Goal: Information Seeking & Learning: Check status

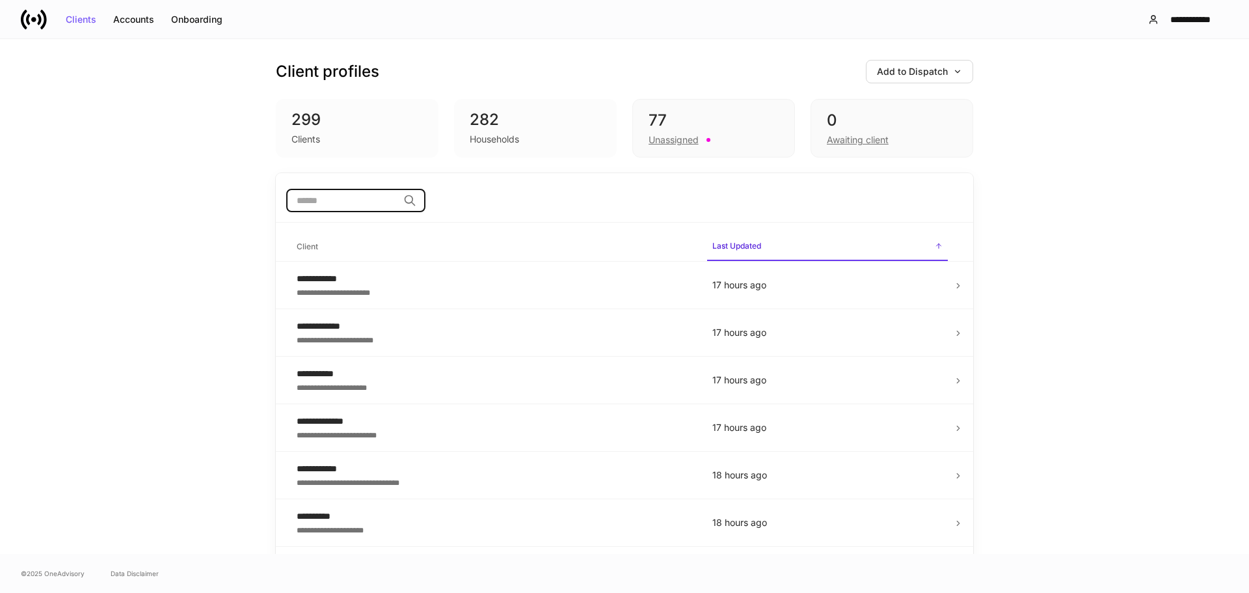
click at [317, 201] on input "search" at bounding box center [342, 200] width 112 height 23
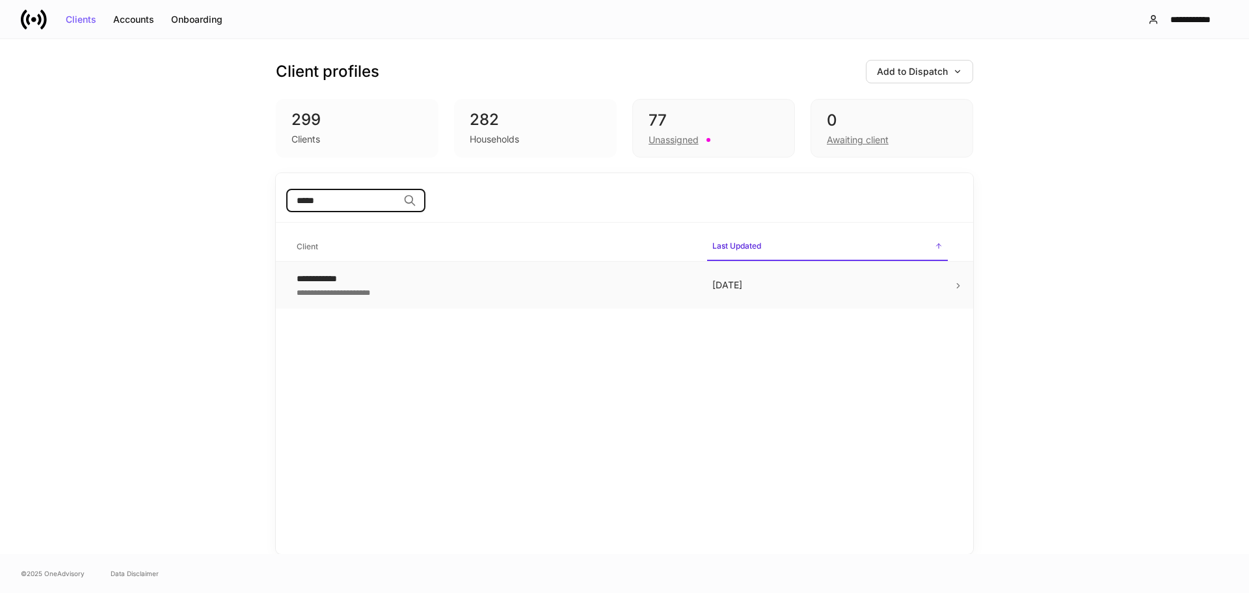
type input "*****"
click at [952, 280] on td "[DATE]" at bounding box center [827, 284] width 251 height 47
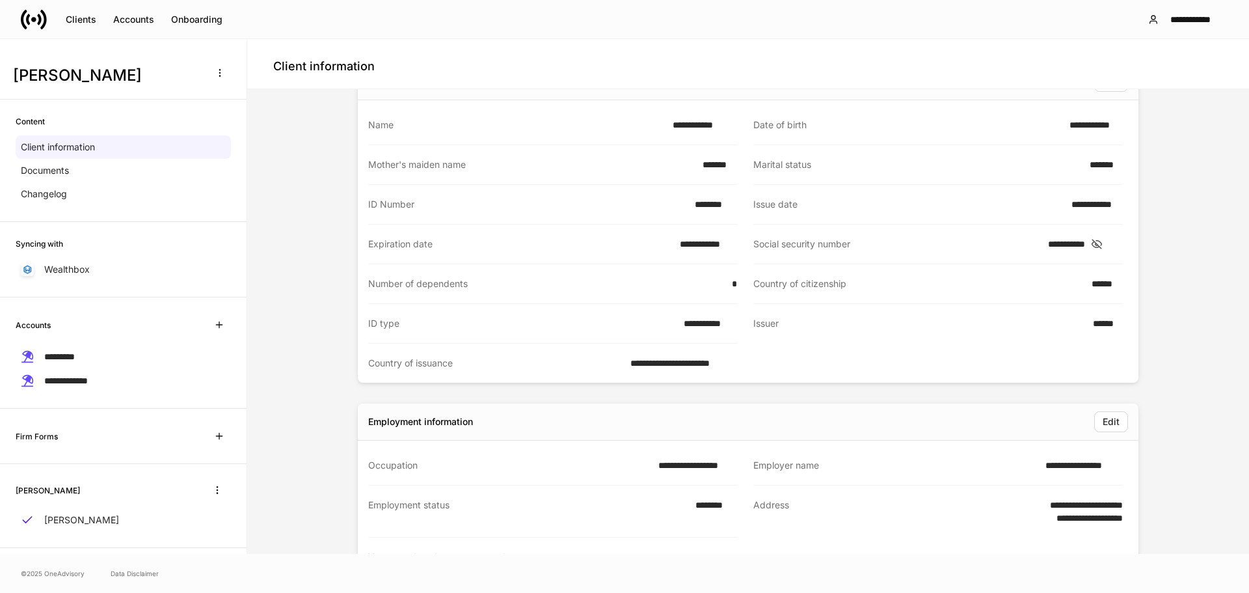
scroll to position [27, 0]
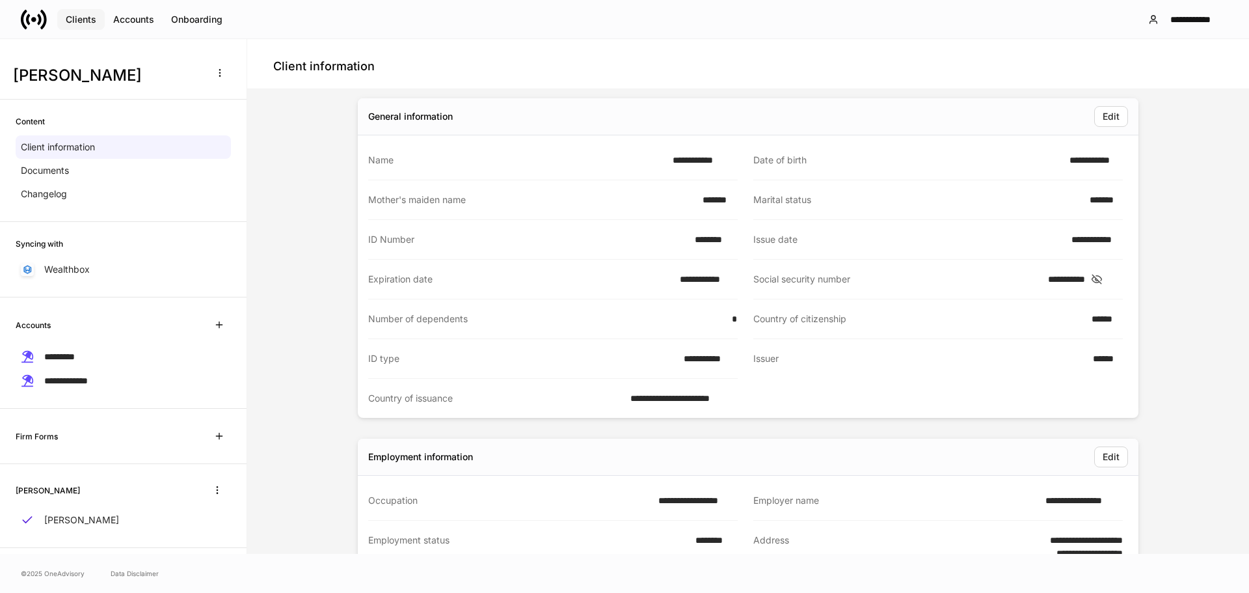
click at [81, 17] on div "Clients" at bounding box center [81, 19] width 31 height 9
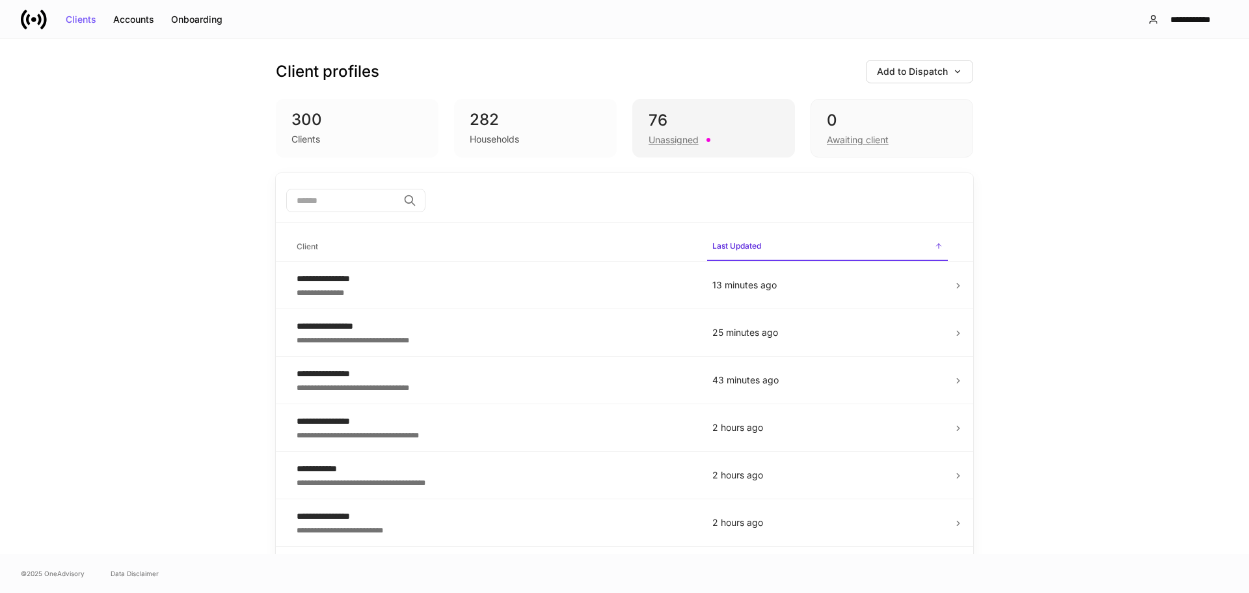
click at [648, 135] on div "Unassigned" at bounding box center [673, 139] width 50 height 13
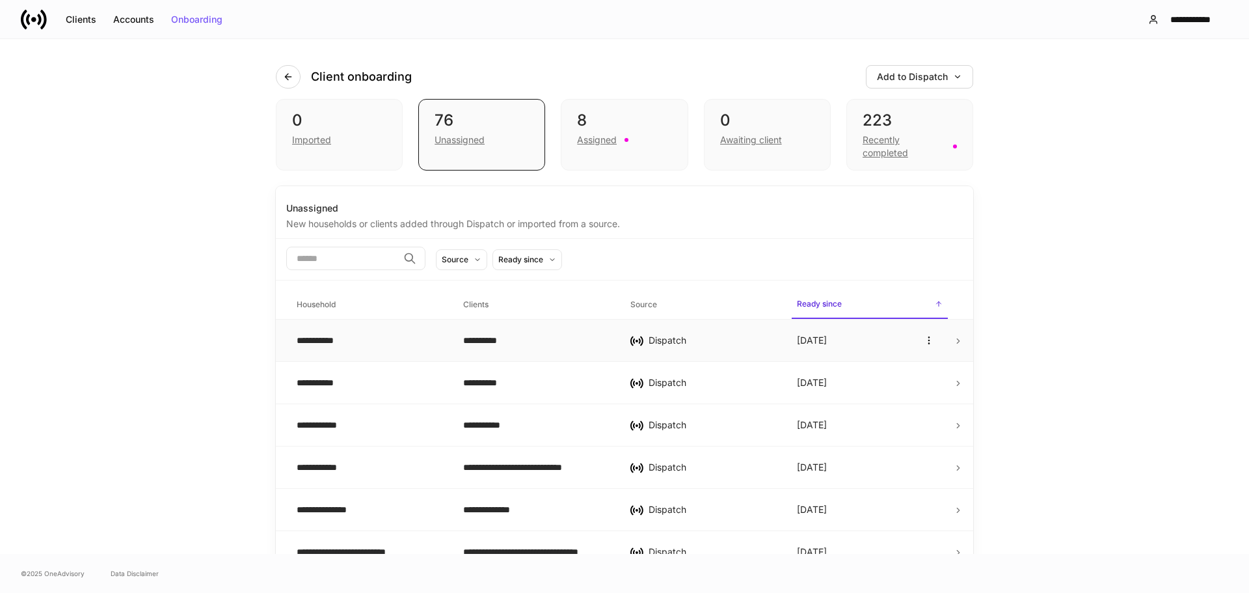
click at [954, 337] on icon at bounding box center [958, 340] width 9 height 9
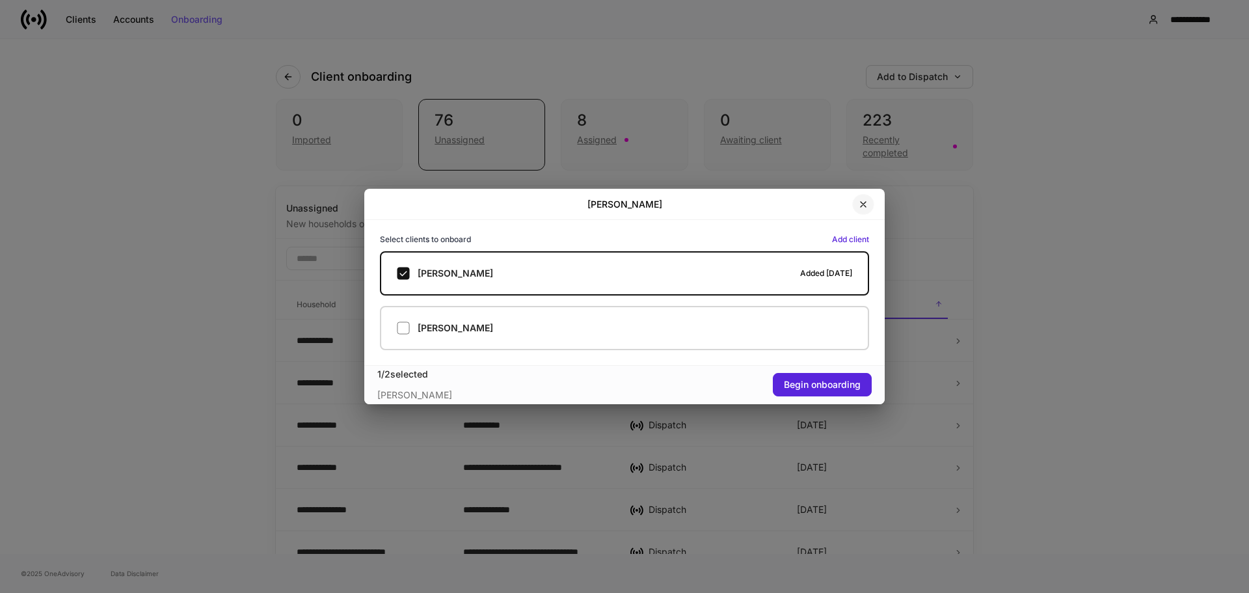
click at [866, 202] on icon "button" at bounding box center [863, 204] width 10 height 10
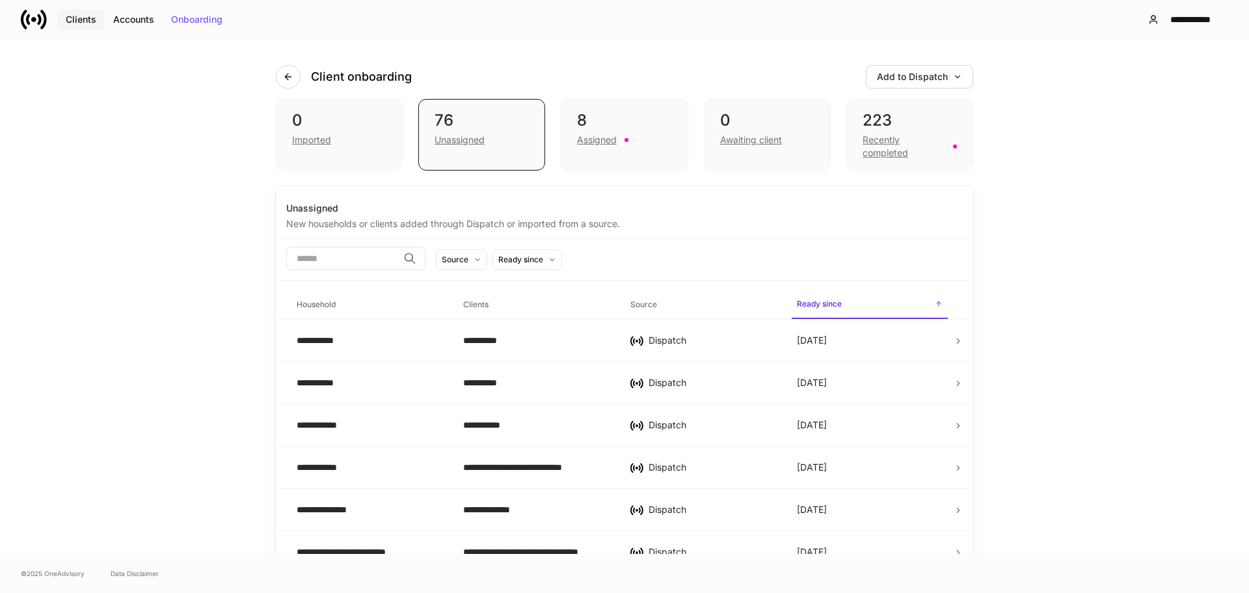
click at [85, 19] on div "Clients" at bounding box center [81, 19] width 31 height 9
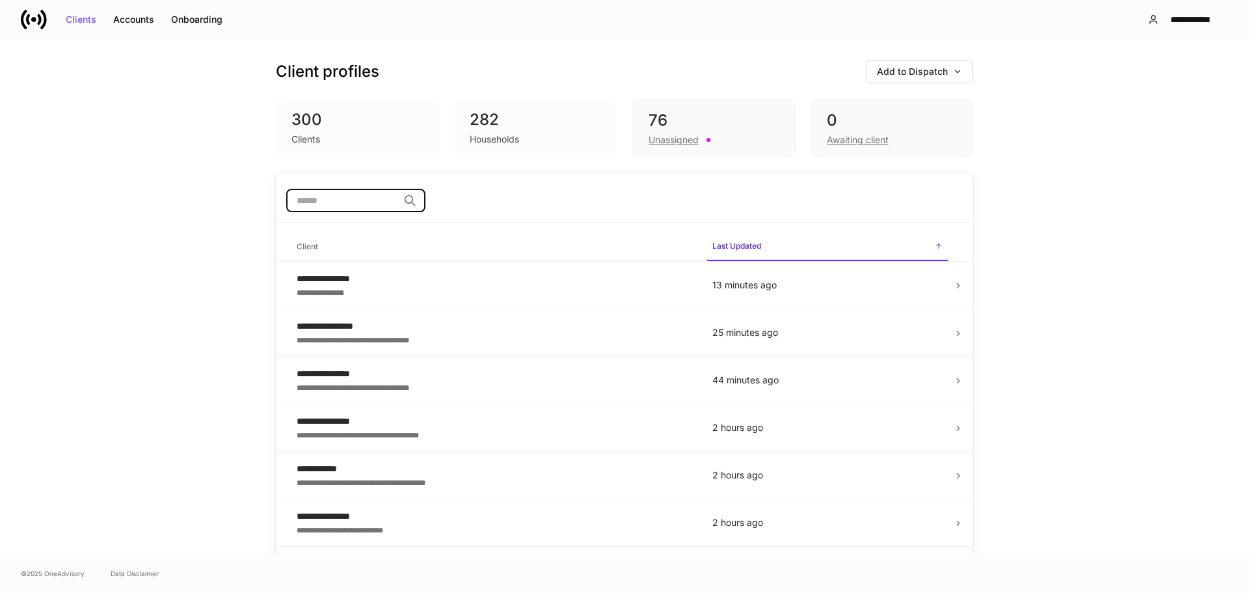
click at [355, 198] on input "search" at bounding box center [342, 200] width 112 height 23
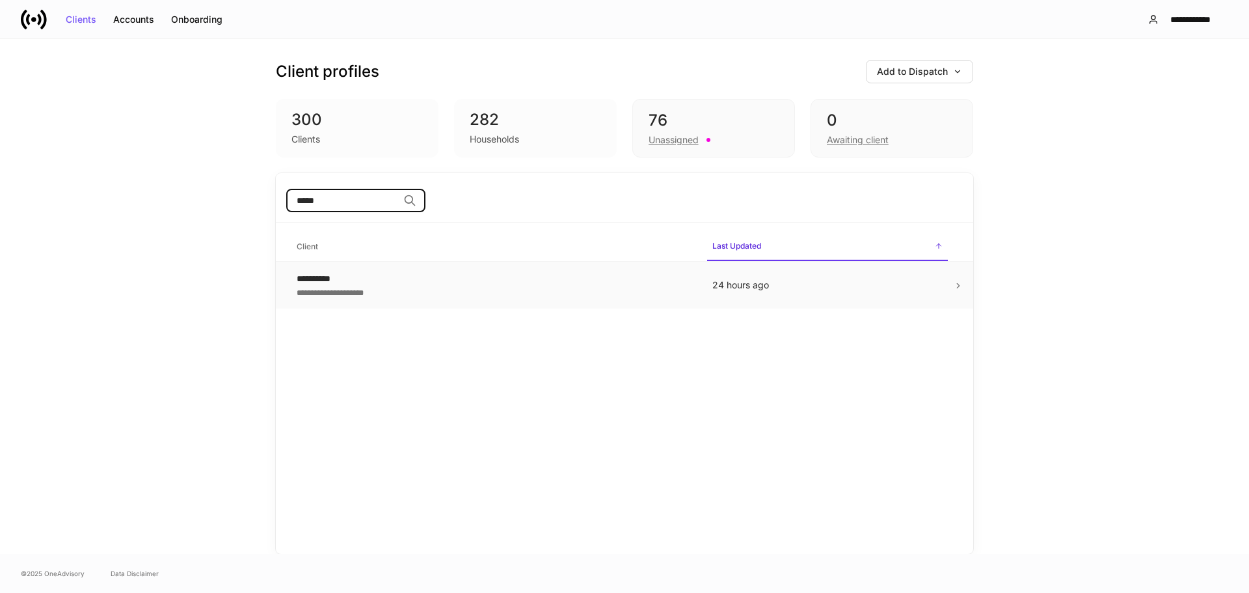
type input "*****"
click at [959, 282] on icon at bounding box center [958, 285] width 9 height 9
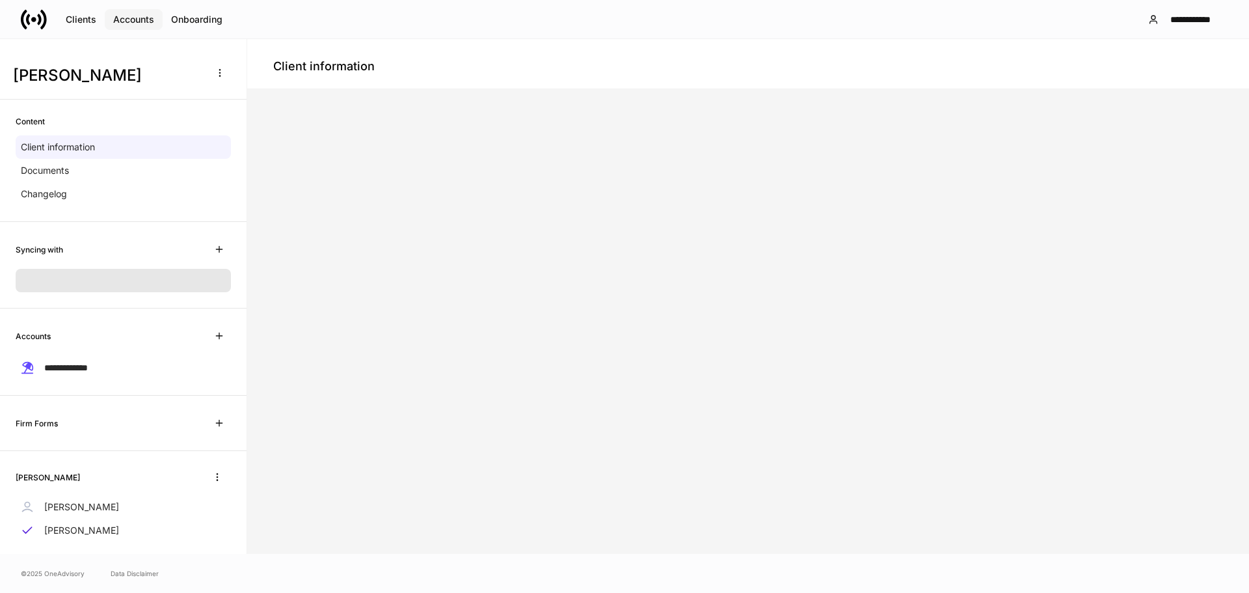
click at [137, 15] on div "Accounts" at bounding box center [133, 19] width 41 height 9
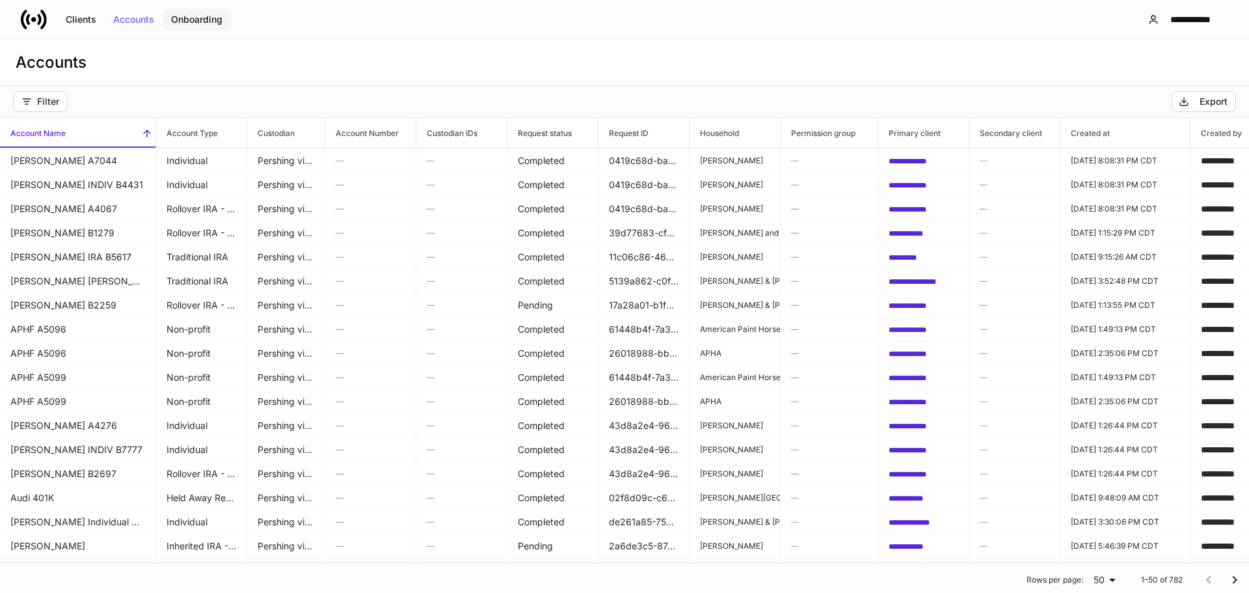
click at [187, 21] on div "Onboarding" at bounding box center [196, 19] width 51 height 9
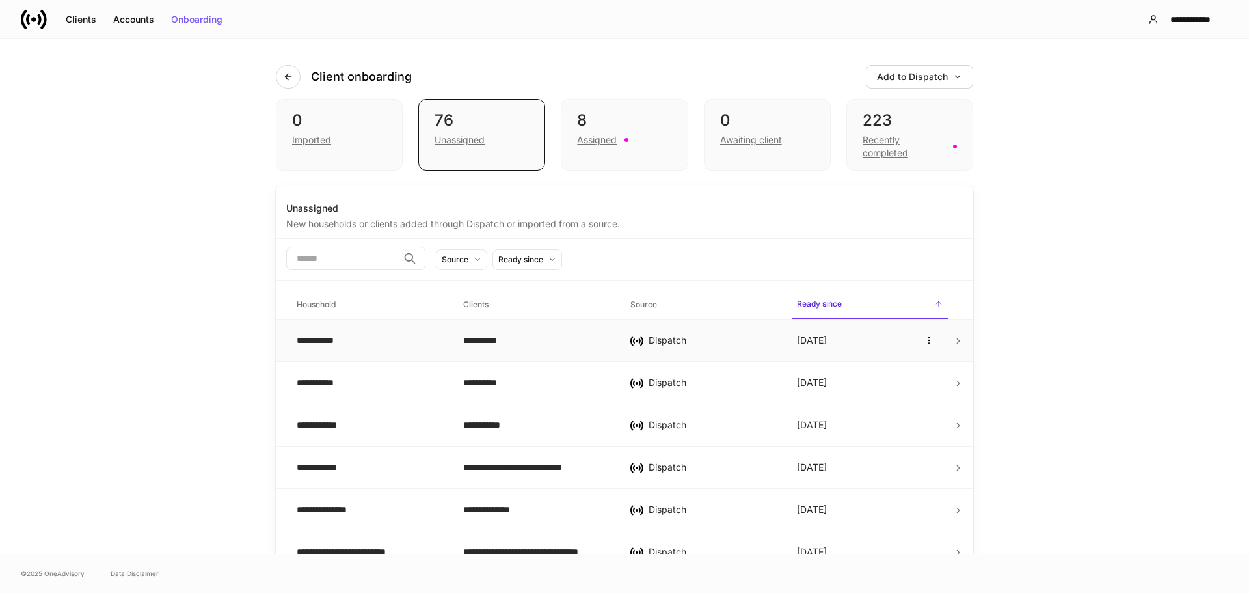
click at [954, 339] on icon at bounding box center [958, 340] width 9 height 9
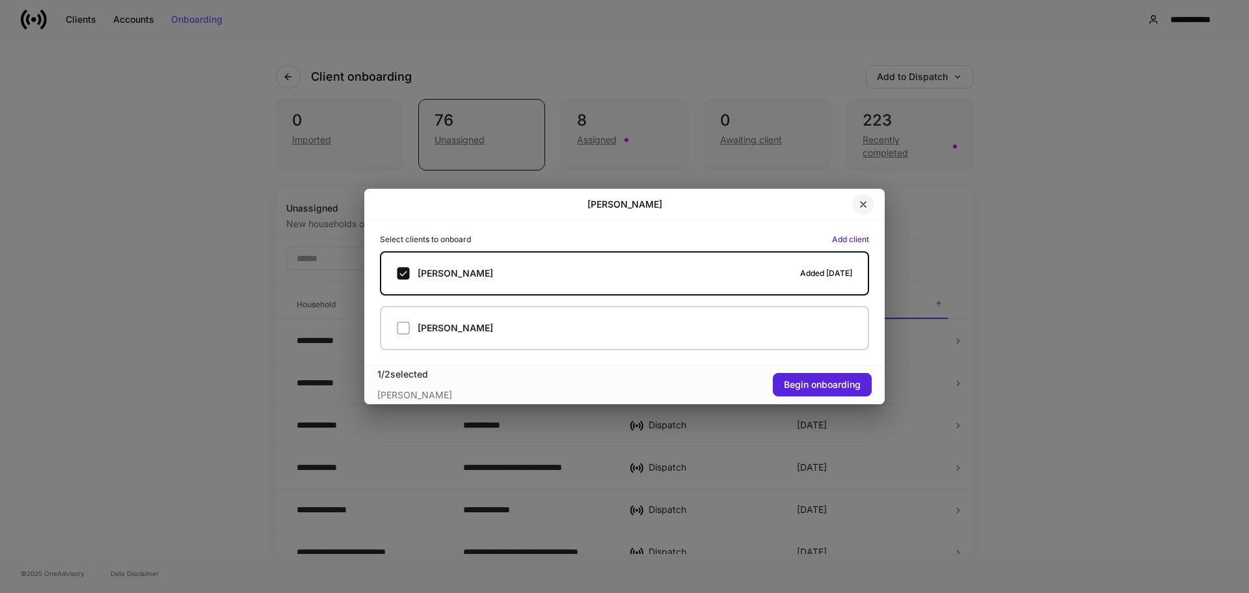
click at [865, 204] on icon "button" at bounding box center [863, 204] width 10 height 10
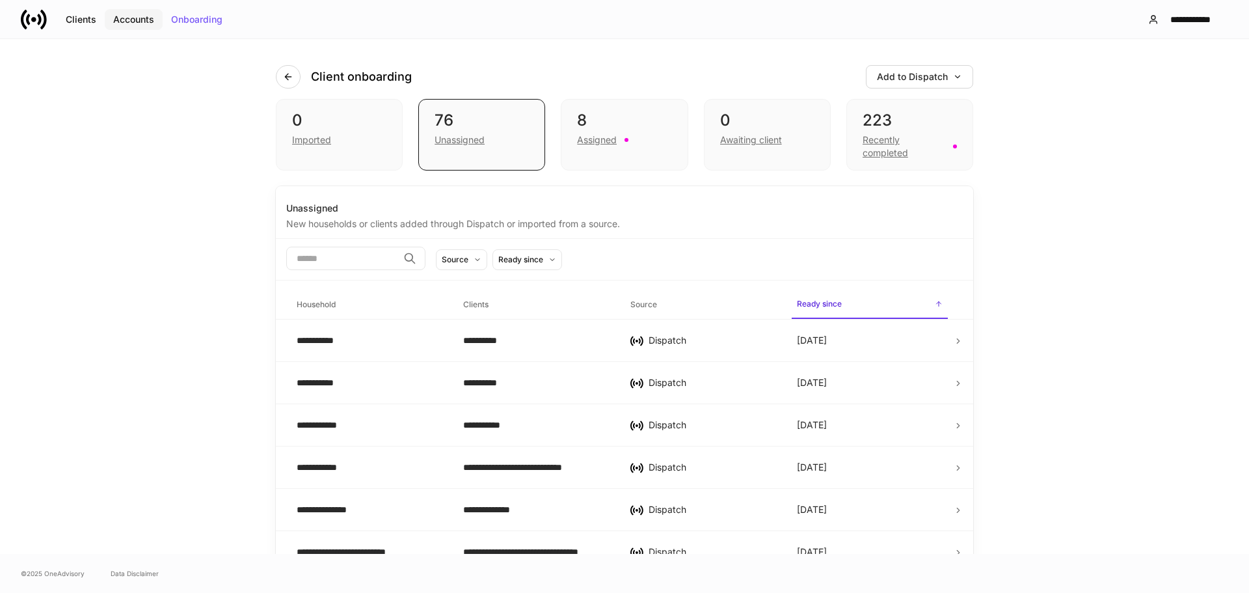
click at [134, 16] on div "Accounts" at bounding box center [133, 19] width 41 height 9
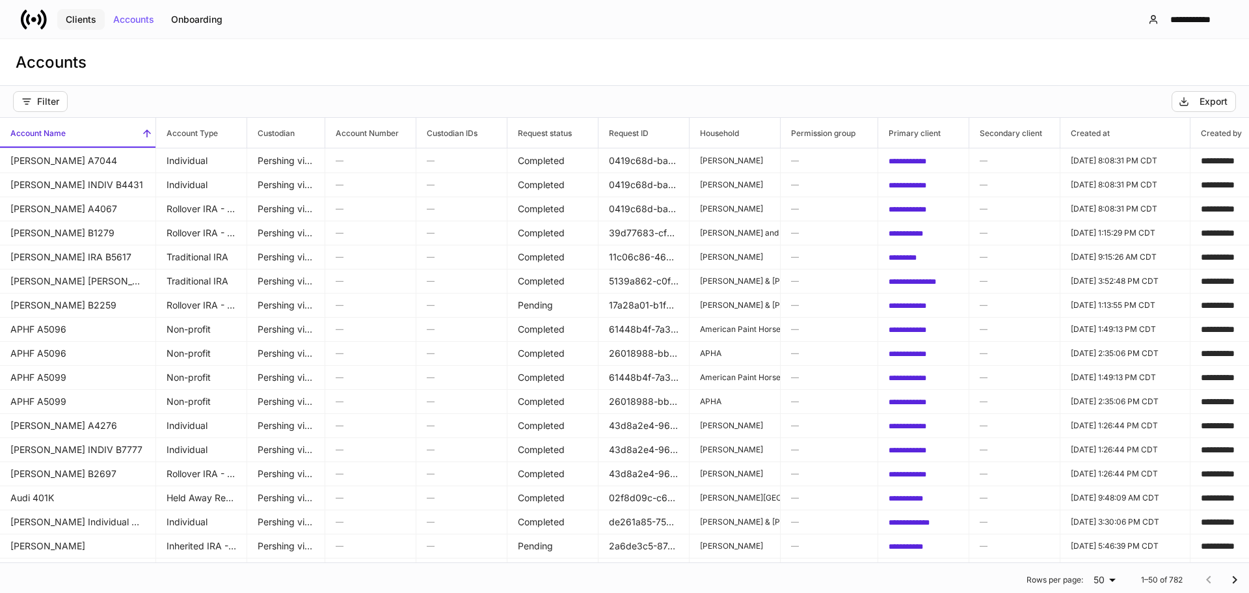
click at [81, 16] on div "Clients" at bounding box center [81, 19] width 31 height 9
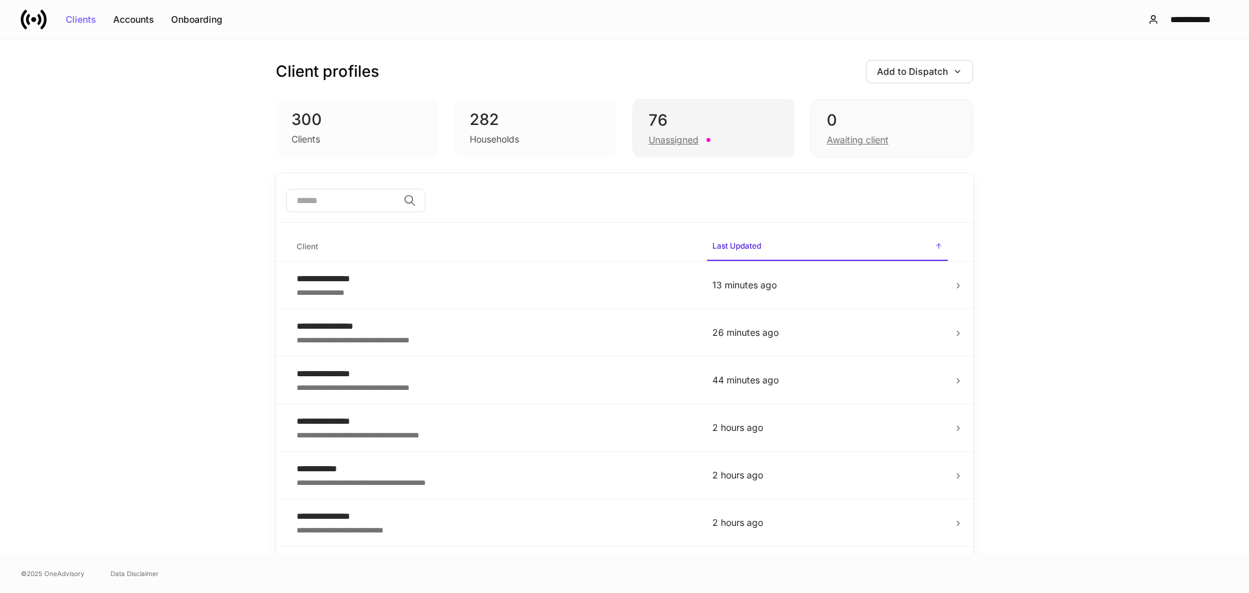
click at [680, 131] on div "Unassigned" at bounding box center [713, 139] width 130 height 16
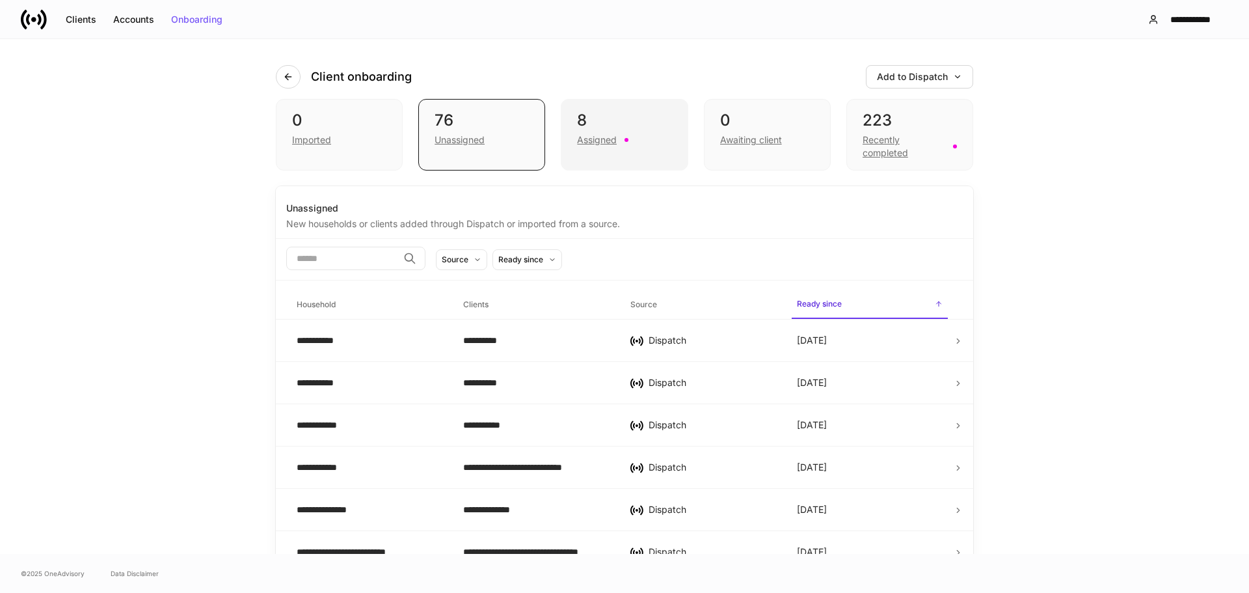
click at [595, 140] on div "Assigned" at bounding box center [597, 139] width 40 height 13
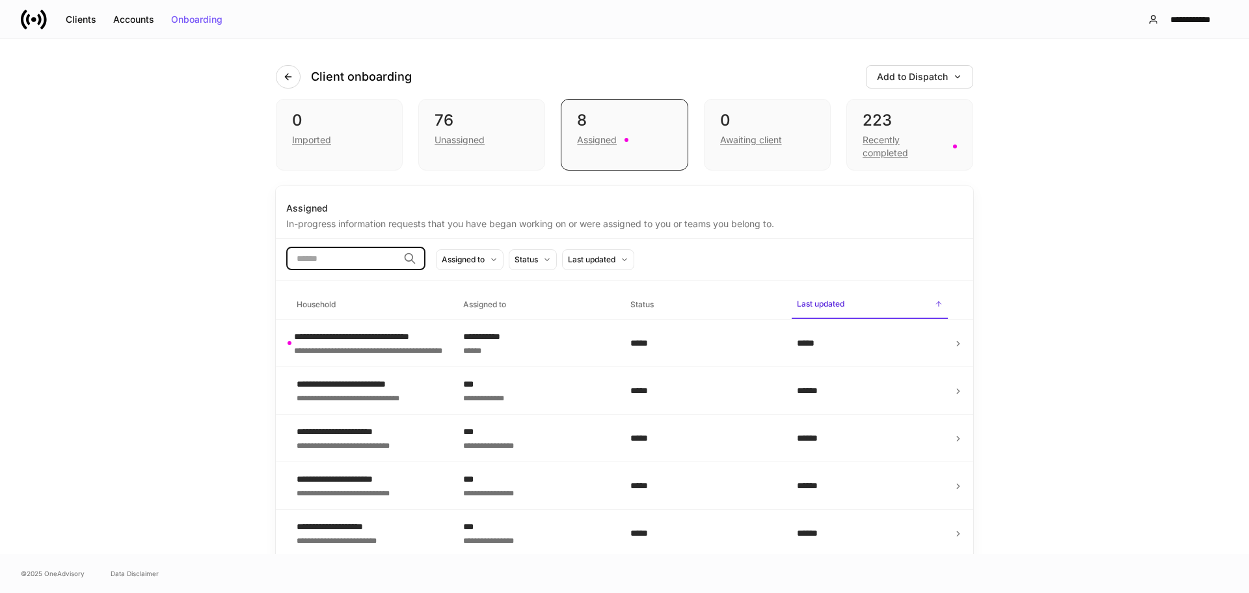
click at [362, 252] on input "search" at bounding box center [342, 258] width 112 height 23
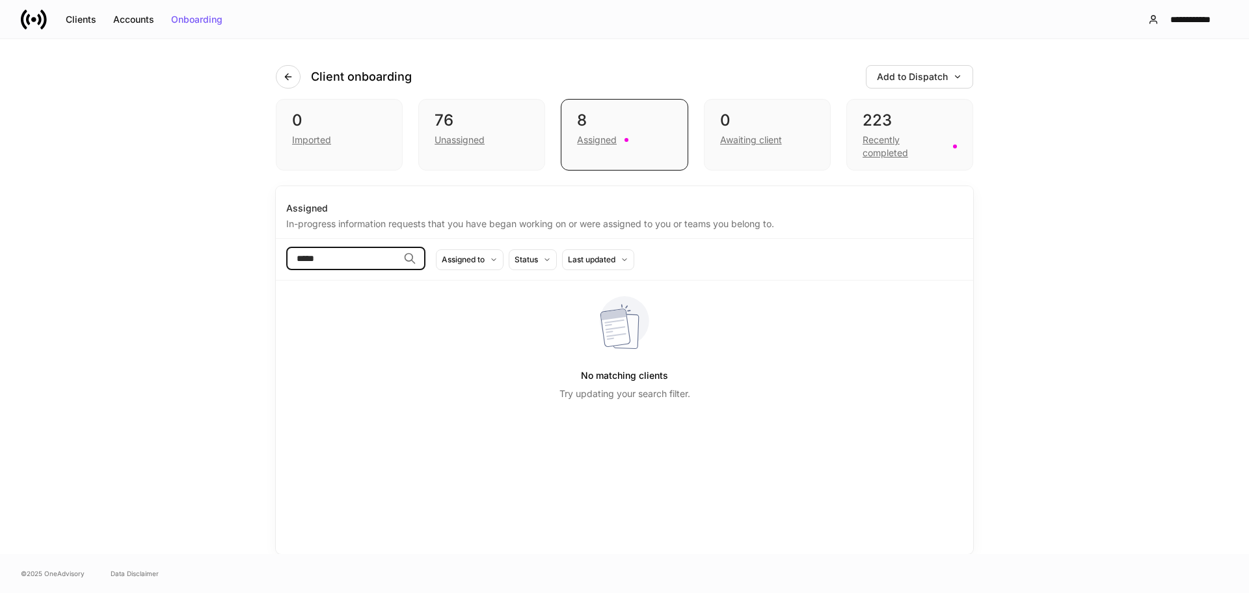
type input "*****"
click at [444, 138] on div "Unassigned" at bounding box center [459, 139] width 50 height 13
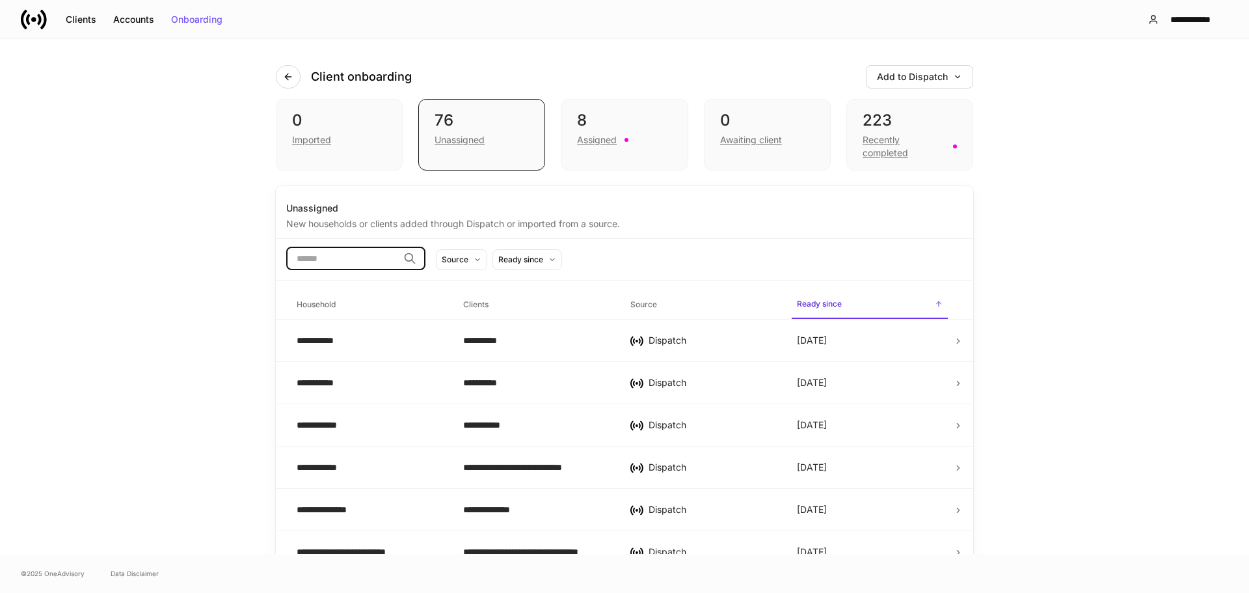
click at [356, 266] on input "search" at bounding box center [342, 258] width 112 height 23
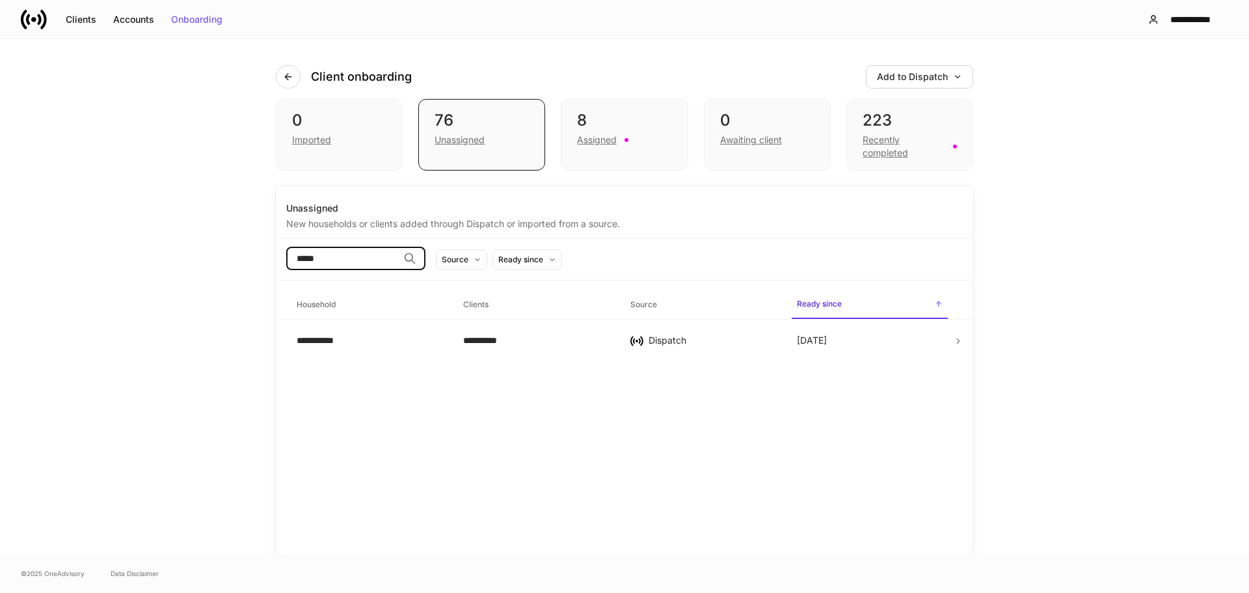
type input "*****"
click at [953, 340] on td at bounding box center [963, 340] width 20 height 42
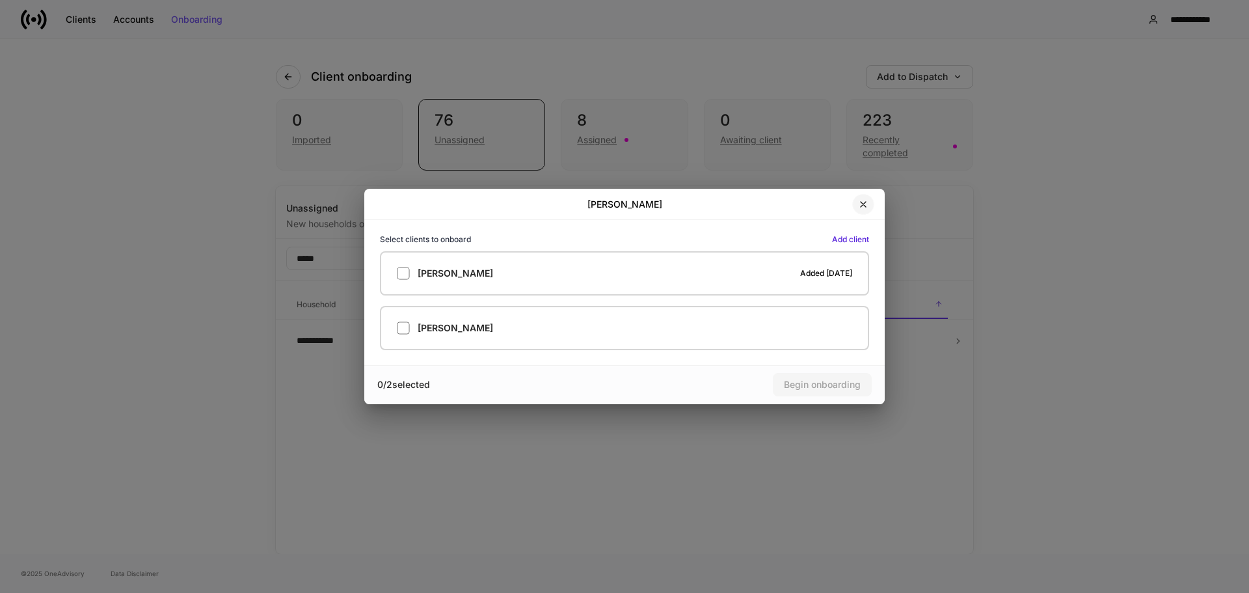
click at [861, 205] on icon "button" at bounding box center [863, 204] width 10 height 10
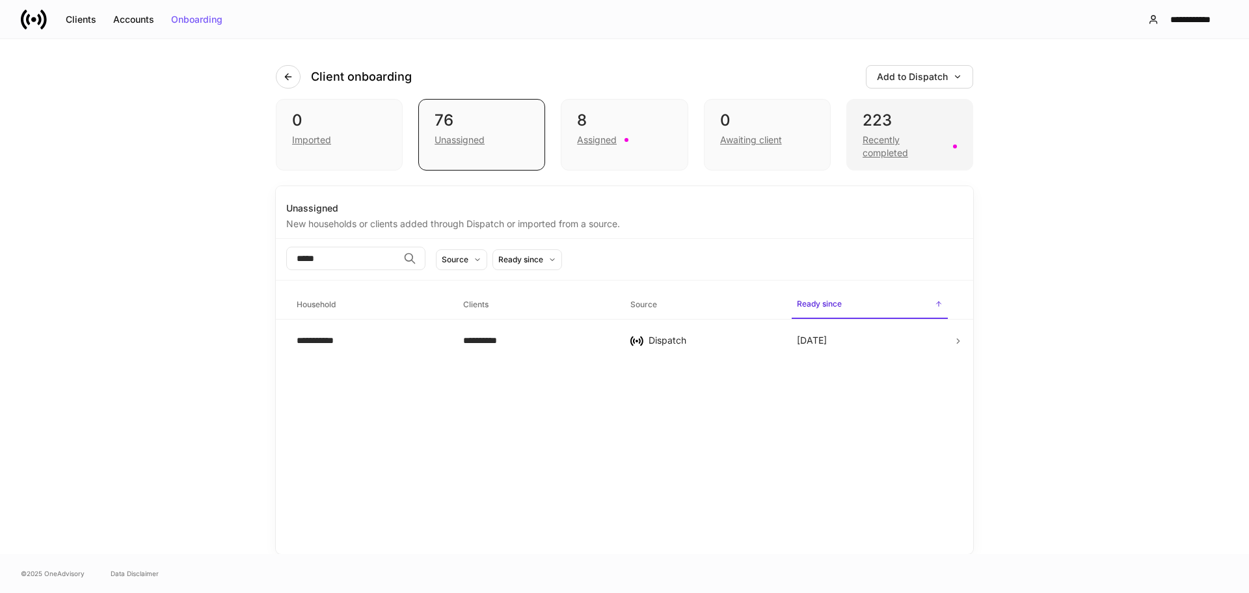
click at [870, 137] on div "Recently completed" at bounding box center [903, 146] width 83 height 26
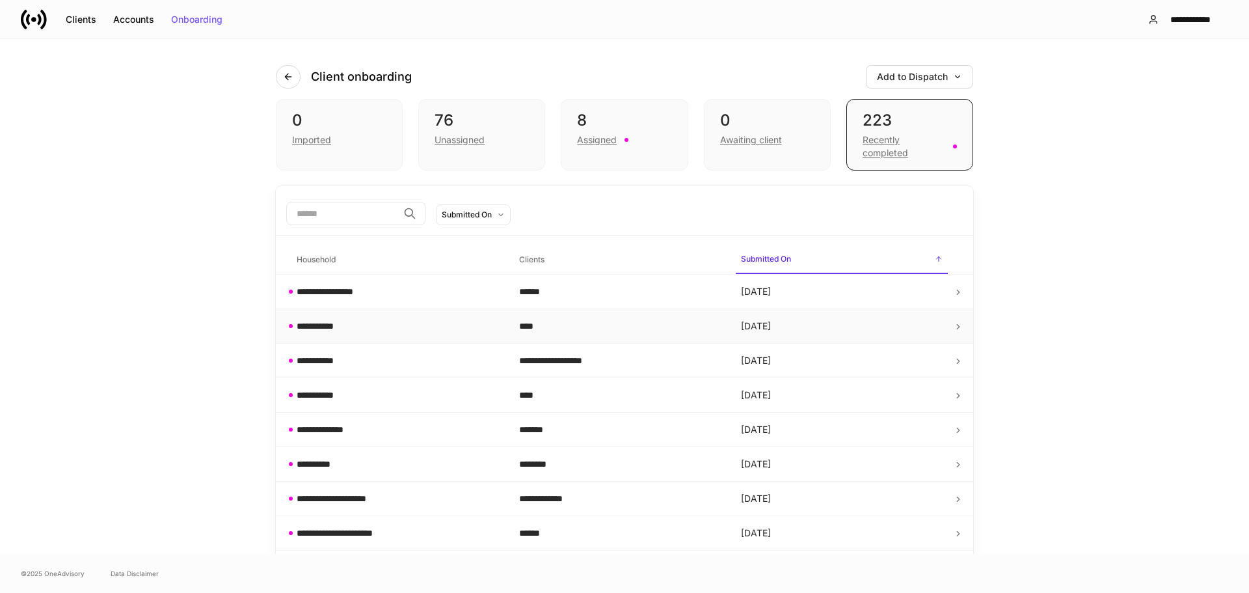
click at [957, 325] on icon at bounding box center [958, 327] width 3 height 5
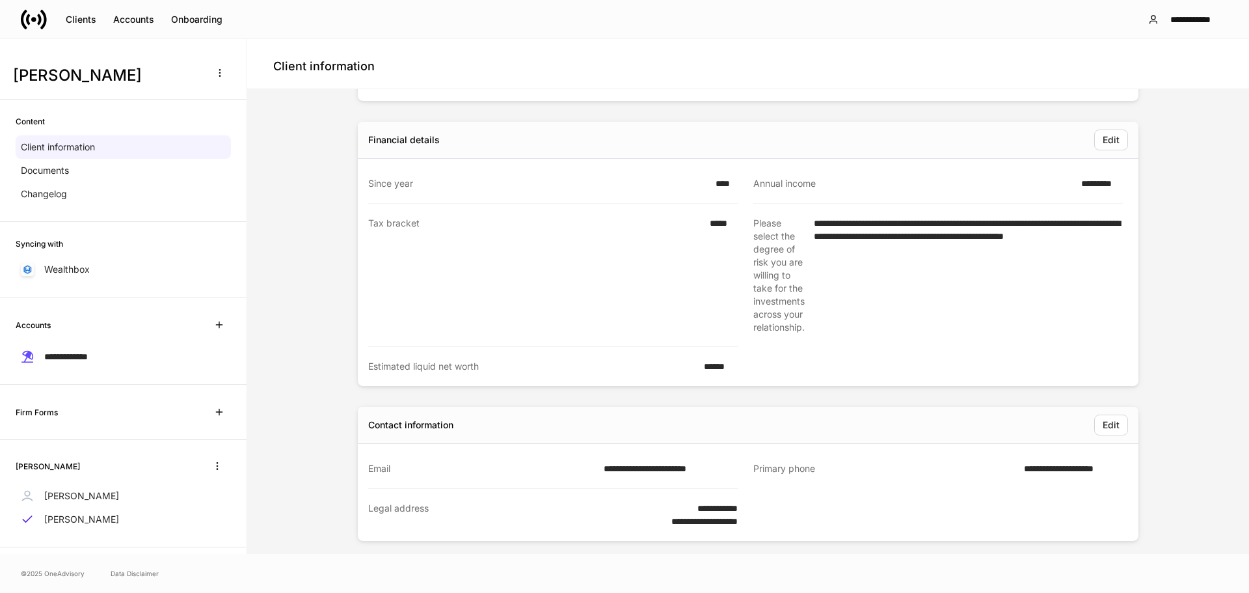
scroll to position [650, 0]
